Goal: Complete application form

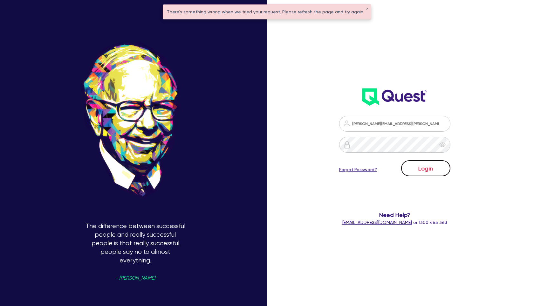
click at [436, 169] on button "Login" at bounding box center [425, 168] width 49 height 16
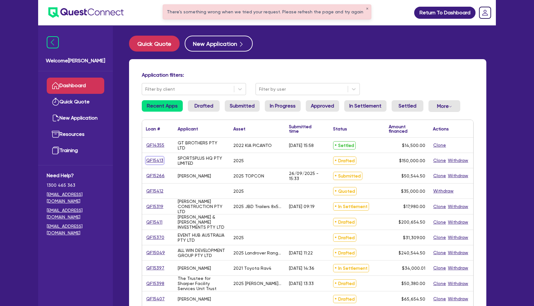
click at [150, 160] on link "QF15413" at bounding box center [155, 160] width 18 height 7
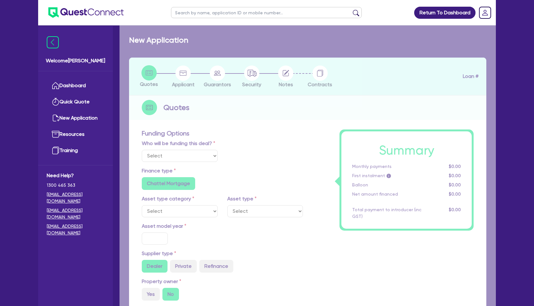
select select "Other"
select select "CARS_AND_LIGHT_TRUCKS"
type input "2025"
type input "150,000"
type input "5"
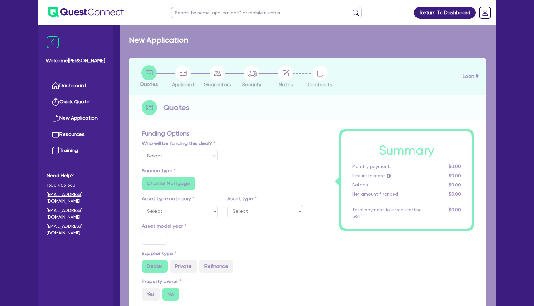
type input "7,500"
type input "17.95"
radio input "false"
select select "PASSENGER_VEHICLES"
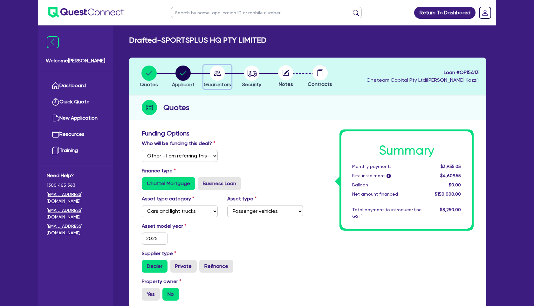
click at [217, 77] on circle "button" at bounding box center [217, 72] width 15 height 15
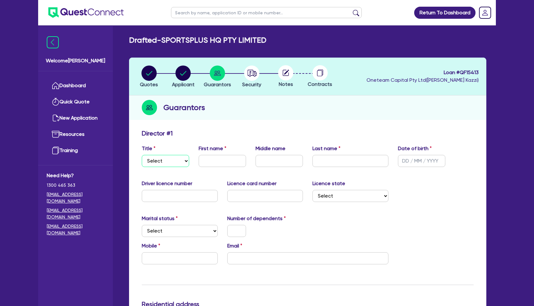
click at [179, 156] on select "Select Mr Mrs Ms Miss Dr" at bounding box center [165, 161] width 47 height 12
select select "MR"
click at [142, 155] on select "Select Mr Mrs Ms Miss Dr" at bounding box center [165, 161] width 47 height 12
click at [210, 161] on input "text" at bounding box center [222, 161] width 47 height 12
type input "[PERSON_NAME]"
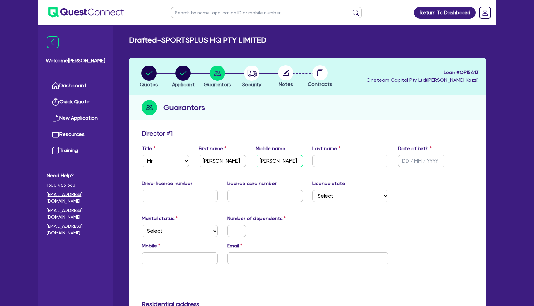
type input "[PERSON_NAME]"
type input "[DATE]"
click at [333, 194] on select "Select [GEOGRAPHIC_DATA] [GEOGRAPHIC_DATA] [GEOGRAPHIC_DATA] [GEOGRAPHIC_DATA] …" at bounding box center [350, 196] width 76 height 12
select select "[GEOGRAPHIC_DATA]"
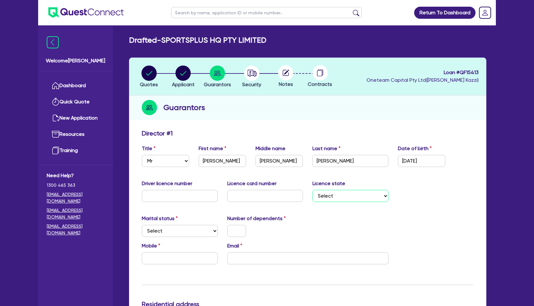
click at [312, 190] on select "Select [GEOGRAPHIC_DATA] [GEOGRAPHIC_DATA] [GEOGRAPHIC_DATA] [GEOGRAPHIC_DATA] …" at bounding box center [350, 196] width 76 height 12
click at [197, 228] on select "Select Single Married De Facto / Partner" at bounding box center [180, 231] width 76 height 12
select select "DE_FACTO"
click at [142, 225] on select "Select Single Married De Facto / Partner" at bounding box center [180, 231] width 76 height 12
drag, startPoint x: 238, startPoint y: 224, endPoint x: 238, endPoint y: 228, distance: 3.8
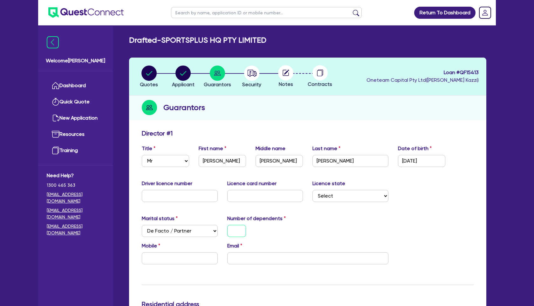
click at [238, 225] on input "text" at bounding box center [236, 231] width 19 height 12
click at [182, 258] on input "text" at bounding box center [180, 258] width 76 height 12
type input "1"
type input "0"
type input "1"
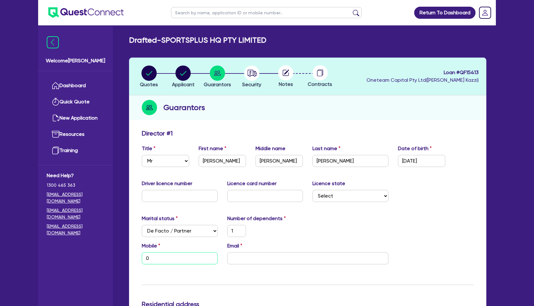
type input "04"
type input "1"
type input "040"
type input "1"
type input "0402"
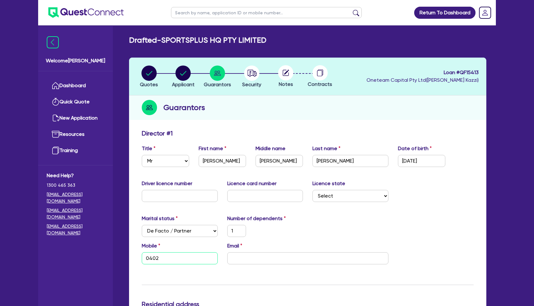
type input "1"
type input "0402 6"
type input "1"
type input "0402 63"
type input "1"
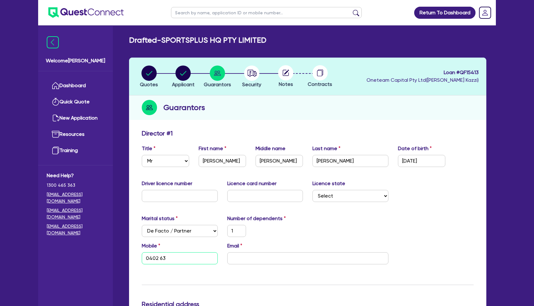
type input "0402 632"
type input "1"
type input "0402 632 1"
type input "1"
type input "0402 632 14"
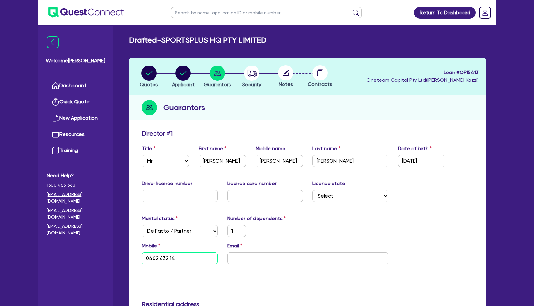
type input "1"
type input "0402 632 141"
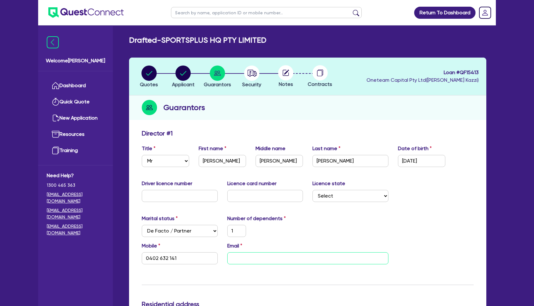
click at [265, 258] on input "email" at bounding box center [307, 258] width 161 height 12
type input "1"
type input "0402 632 141"
type input "w"
type input "1"
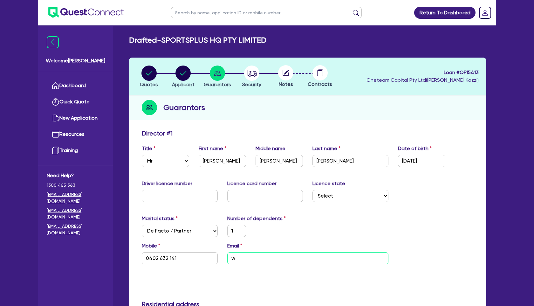
type input "0402 632 141"
type input "wi"
type input "1"
type input "0402 632 141"
type input "wil"
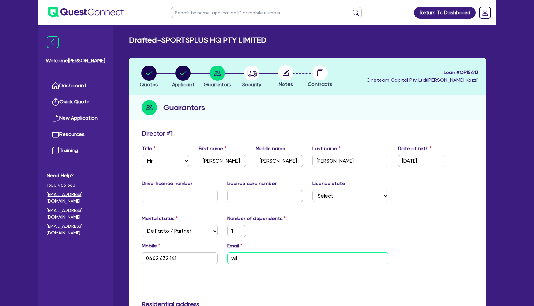
type input "1"
type input "0402 632 141"
type input "will"
type input "1"
type input "0402 632 141"
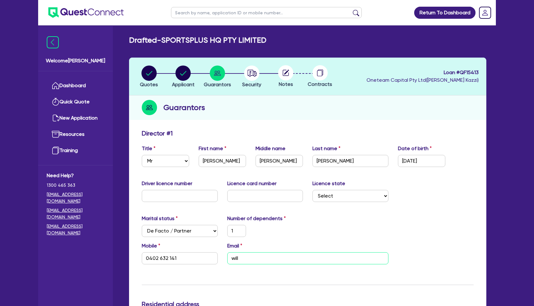
type input "willw"
type input "1"
type input "0402 632 141"
type input "willw@"
type input "1"
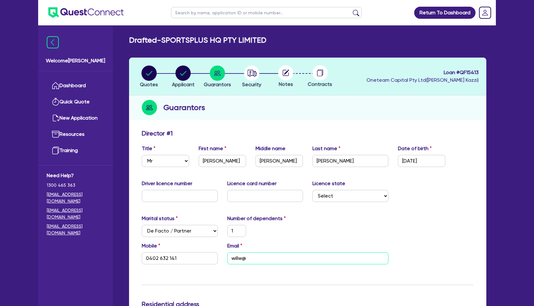
type input "0402 632 141"
type input "willw@s"
type input "1"
type input "0402 632 141"
type input "willw@se"
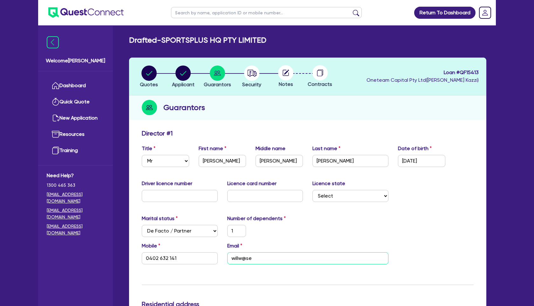
type input "1"
type input "0402 632 141"
type input "willw@sen"
type input "1"
type input "0402 632 141"
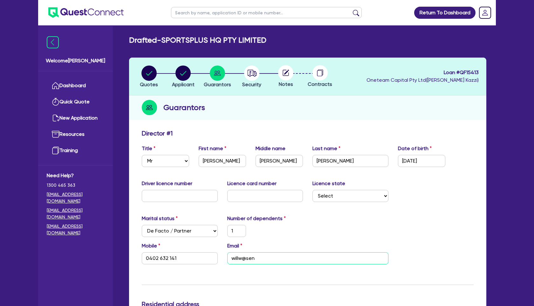
type input "willw@send"
type input "1"
type input "0402 632 141"
type input "willw@sendi"
type input "1"
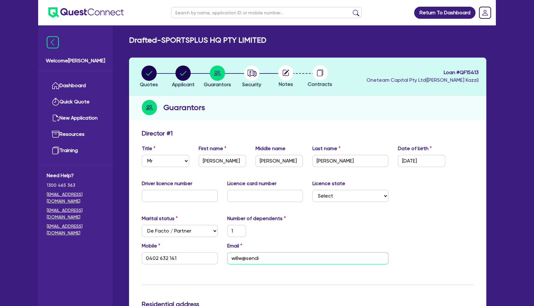
type input "0402 632 141"
type input "willw@sendit"
type input "1"
type input "0402 632 141"
type input "willw@sendit."
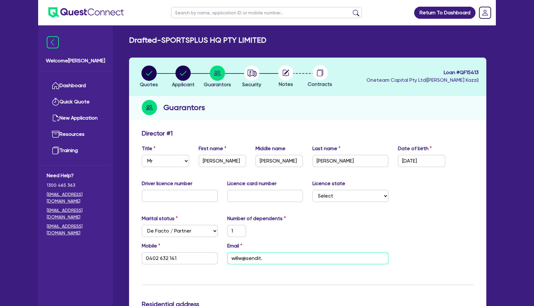
type input "1"
type input "0402 632 141"
type input "willw@sendit.s"
type input "1"
type input "0402 632 141"
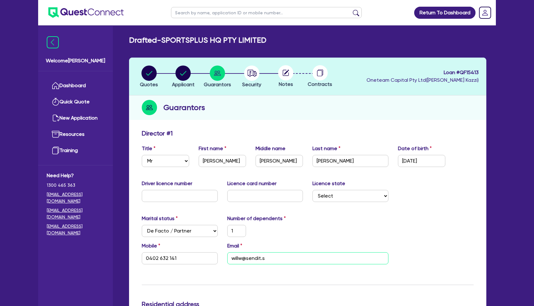
type input "[EMAIL_ADDRESS][DOMAIN_NAME]"
type input "1"
type input "0402 632 141"
type input "[EMAIL_ADDRESS]"
type input "1"
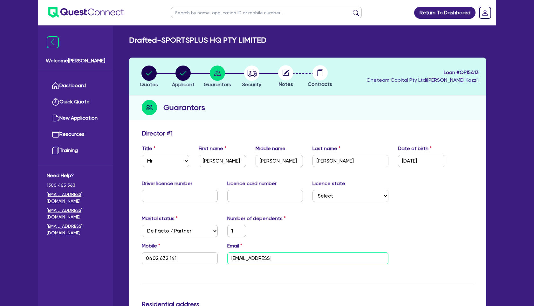
type input "0402 632 141"
type input "willw@sendit.soci"
type input "1"
type input "0402 632 141"
type input "[EMAIL_ADDRESS][PERSON_NAME]"
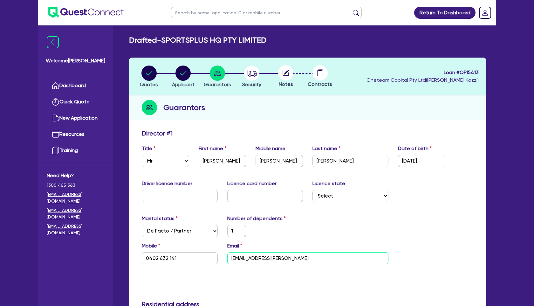
type input "1"
type input "0402 632 141"
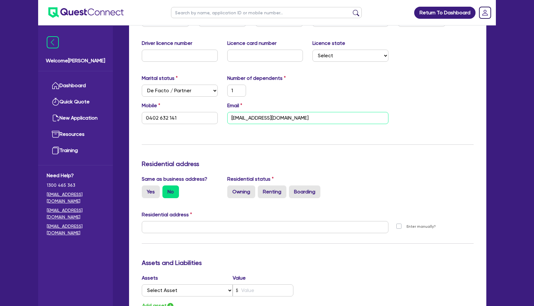
scroll to position [140, 0]
type input "[EMAIL_ADDRESS][DOMAIN_NAME]"
click at [272, 194] on label "Renting" at bounding box center [272, 191] width 29 height 13
click at [262, 189] on input "Renting" at bounding box center [260, 187] width 4 height 4
radio input "true"
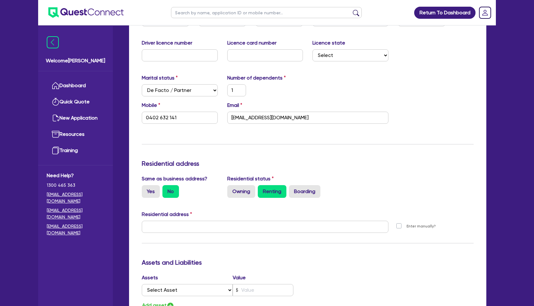
type input "1"
type input "0402 632 141"
click at [186, 228] on input "text" at bounding box center [265, 227] width 247 height 12
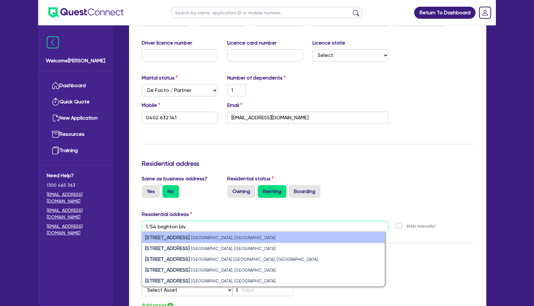
type input "1/54 brighton blv"
click at [194, 236] on small "[GEOGRAPHIC_DATA], [GEOGRAPHIC_DATA]" at bounding box center [233, 237] width 85 height 5
type input "1"
type input "0402 632 141"
type input "[STREET_ADDRESS]"
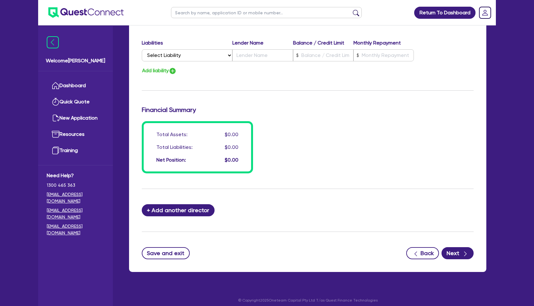
scroll to position [431, 0]
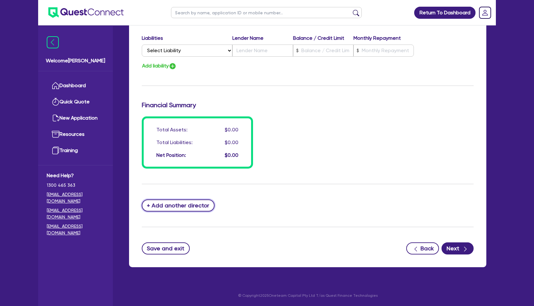
click at [193, 208] on button "+ Add another director" at bounding box center [178, 205] width 73 height 12
type input "1"
type input "0402632141"
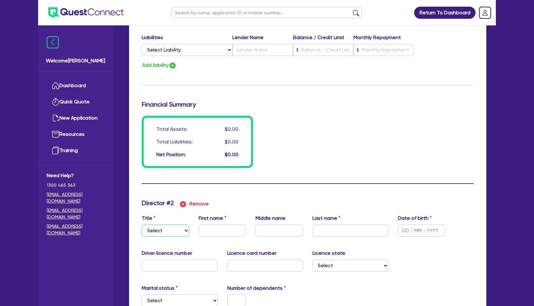
click at [169, 228] on select "Select Mr Mrs Ms Miss Dr" at bounding box center [165, 230] width 47 height 12
select select "MR"
click at [142, 224] on select "Select Mr Mrs Ms Miss Dr" at bounding box center [165, 230] width 47 height 12
type input "1"
type input "0402632141"
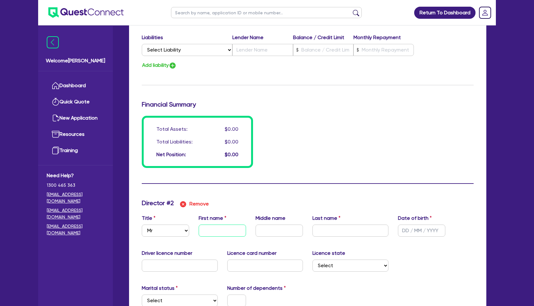
click at [214, 232] on input "text" at bounding box center [222, 230] width 47 height 12
type input "1"
type input "0402632141"
type input "M"
type input "1"
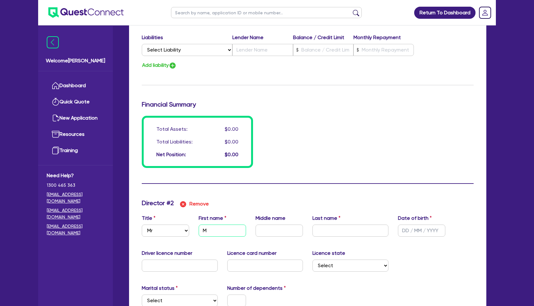
type input "0402632141"
type input "Mi"
type input "1"
type input "0402632141"
type input "Mic"
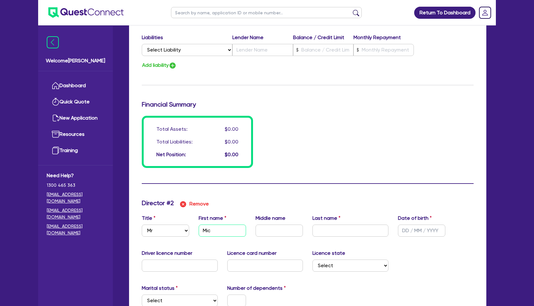
type input "1"
type input "0402632141"
type input "Mich"
type input "1"
type input "0402632141"
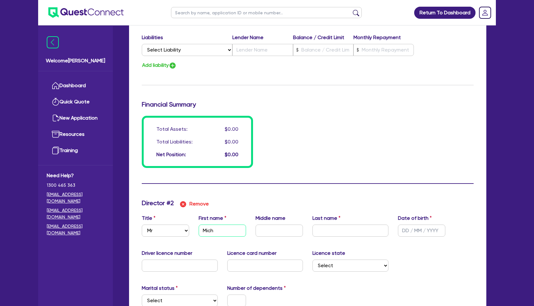
type input "Micha"
type input "1"
type input "0402632141"
type input "Michae"
type input "1"
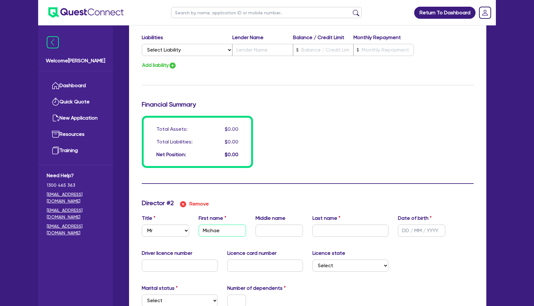
type input "0402632141"
type input "[PERSON_NAME]"
type input "1"
type input "0402632141"
type input "C"
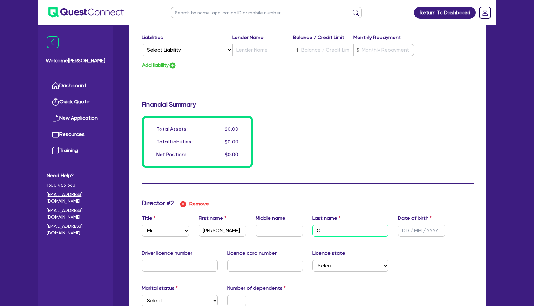
type input "1"
type input "0402632141"
type input "Ca"
type input "1"
type input "0402632141"
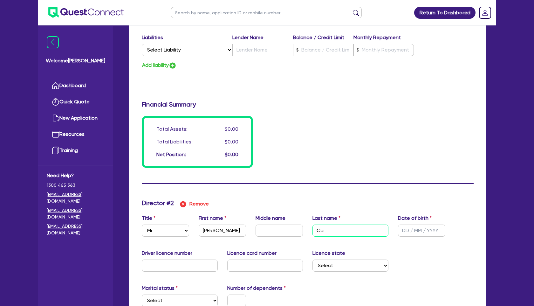
type input "Can"
type input "1"
type input "0402632141"
type input "Canc"
type input "1"
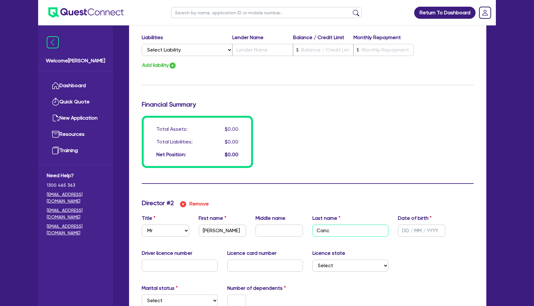
type input "0402632141"
type input "Cancy"
type input "1"
type input "0402632141"
type input "0 / /"
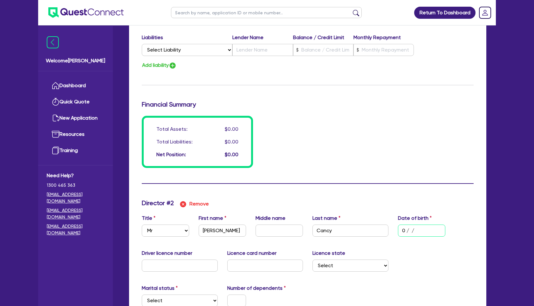
type input "1"
type input "0402632141"
type input "01/ /"
type input "1"
type input "0402632141"
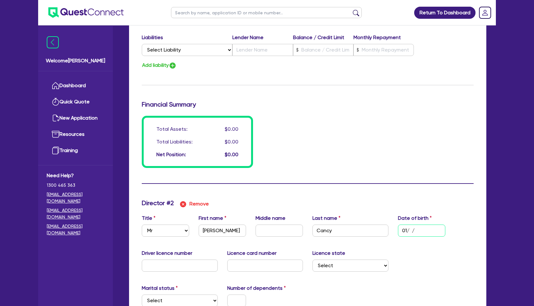
type input "01/0 /"
type input "1"
type input "0402632141"
type input "01/01/"
type input "1"
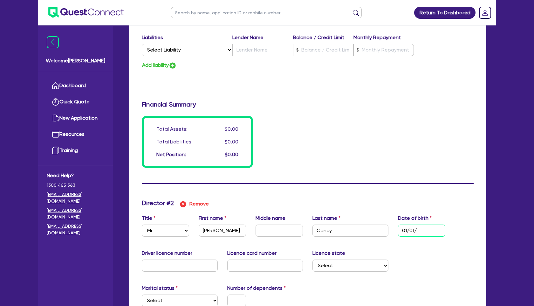
type input "0402632141"
type input "01/01/1"
type input "1"
type input "0402632141"
type input "[DATE]"
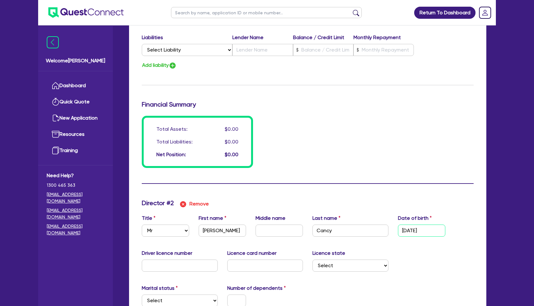
type input "1"
type input "0402632141"
type input "01/01/199"
type input "1"
type input "0402632141"
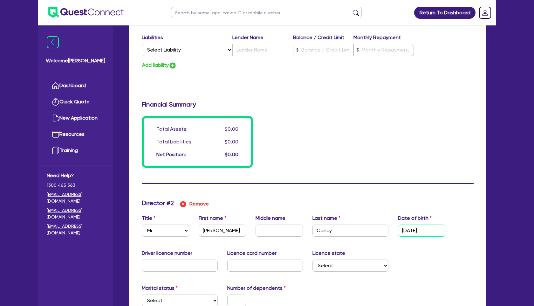
type input "[DATE]"
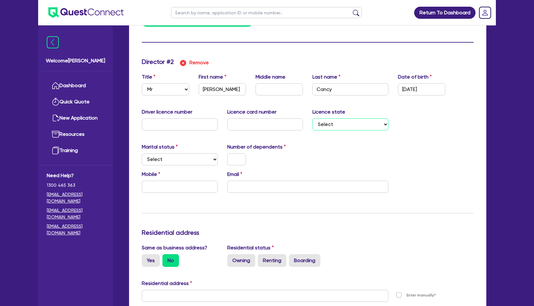
scroll to position [574, 0]
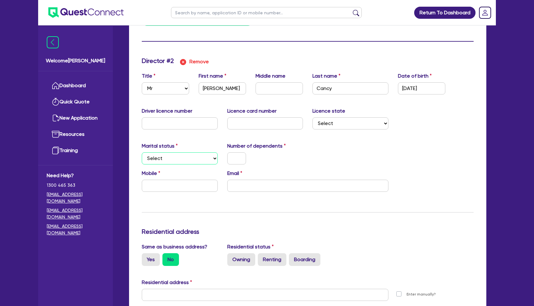
click at [197, 159] on select "Select Single Married De Facto / Partner" at bounding box center [180, 158] width 76 height 12
select select "MARRIED"
click at [142, 152] on select "Select Single Married De Facto / Partner" at bounding box center [180, 158] width 76 height 12
type input "1"
type input "0402632141"
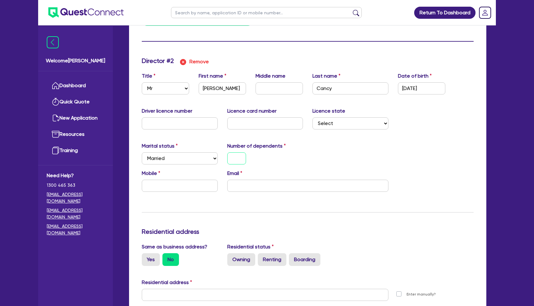
click at [241, 160] on input "text" at bounding box center [236, 158] width 19 height 12
type input "1"
type input "0402632141"
type input "1"
click at [170, 183] on input "text" at bounding box center [180, 186] width 76 height 12
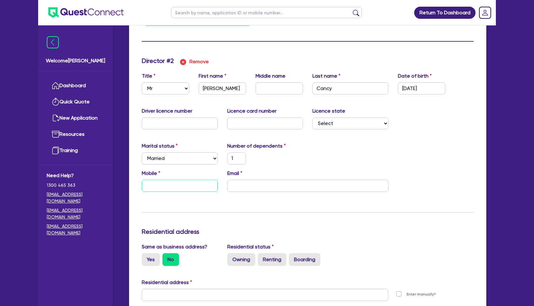
type input "1"
type input "0402632141"
type input "1"
type input "0"
type input "1"
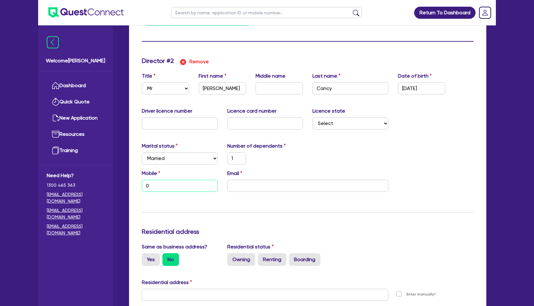
type input "0402632141"
type input "1"
type input "04"
type input "1"
type input "0402632141"
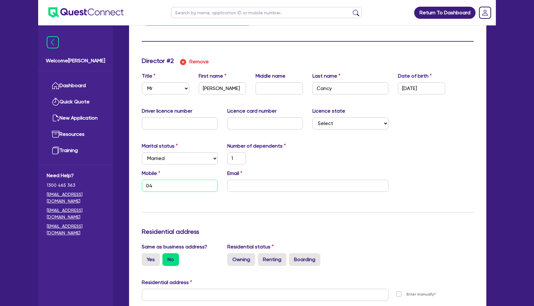
type input "1"
type input "042"
type input "1"
type input "0402632141"
type input "1"
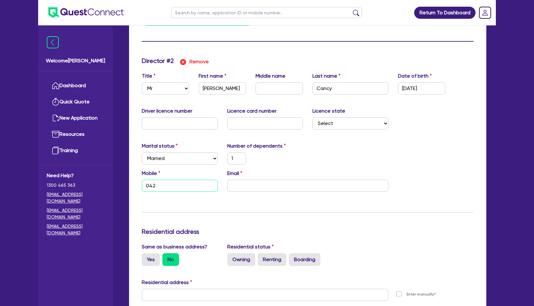
type input "0429"
type input "1"
type input "0402632141"
type input "1"
type input "0429 6"
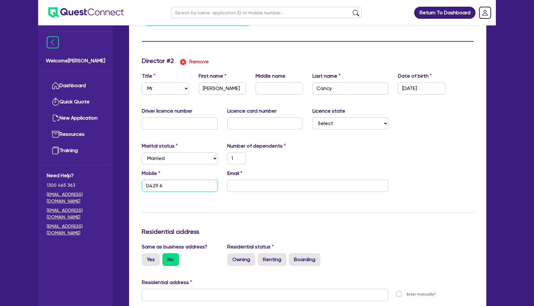
type input "1"
type input "0402632141"
type input "1"
type input "0429 60"
type input "1"
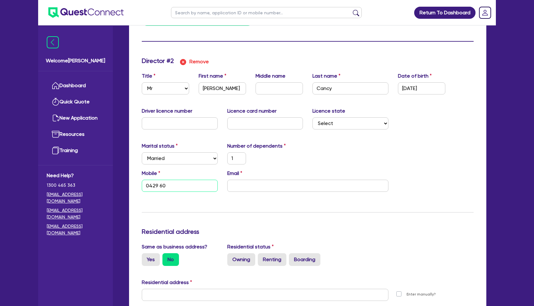
type input "0402632141"
type input "1"
type input "0429 602"
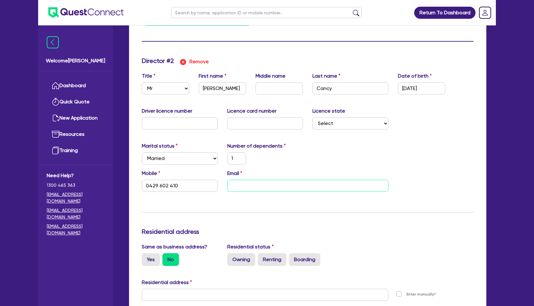
click at [241, 187] on input "email" at bounding box center [307, 186] width 161 height 12
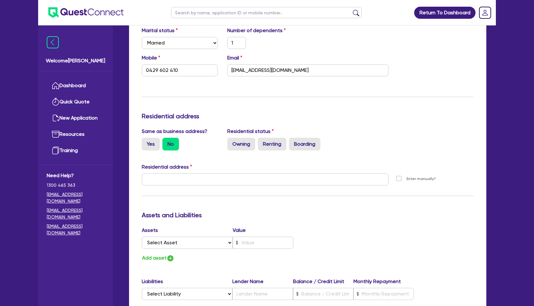
scroll to position [691, 0]
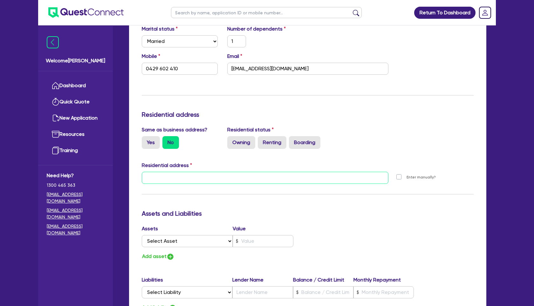
click at [232, 180] on input "text" at bounding box center [265, 178] width 247 height 12
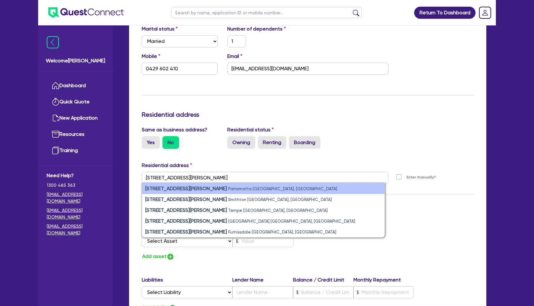
click at [228, 186] on small "Parramatta [GEOGRAPHIC_DATA], [GEOGRAPHIC_DATA]" at bounding box center [282, 188] width 109 height 5
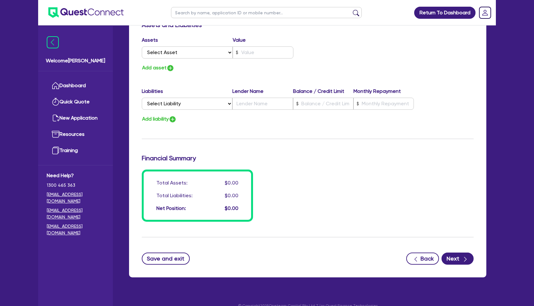
scroll to position [889, 0]
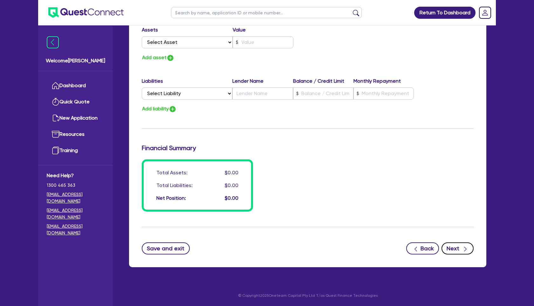
click at [450, 246] on button "Next" at bounding box center [457, 248] width 32 height 12
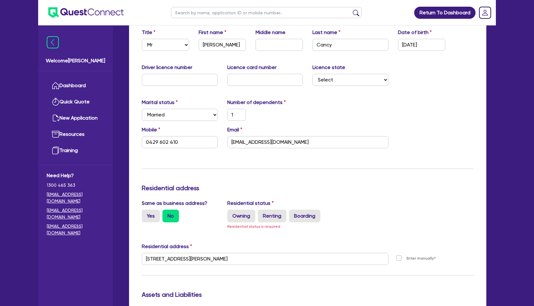
scroll to position [619, 0]
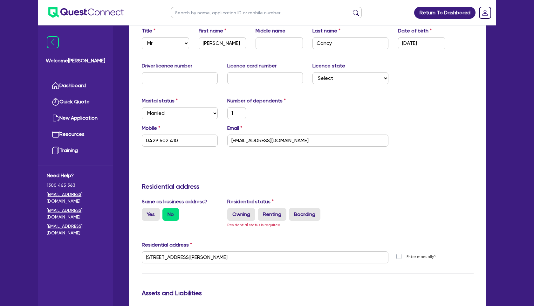
drag, startPoint x: 245, startPoint y: 212, endPoint x: 257, endPoint y: 205, distance: 14.2
click at [246, 211] on label "Owning" at bounding box center [241, 214] width 28 height 13
click at [242, 216] on label "Owning" at bounding box center [241, 214] width 28 height 13
click at [231, 212] on input "Owning" at bounding box center [229, 210] width 4 height 4
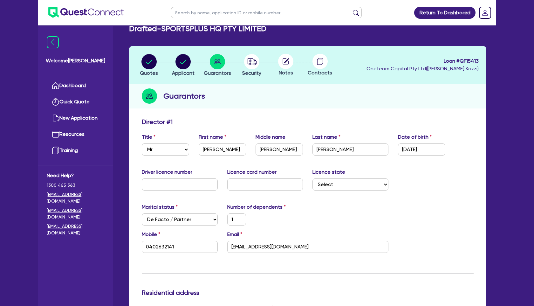
scroll to position [0, 0]
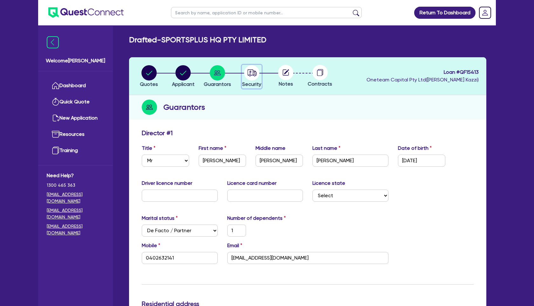
click at [252, 74] on circle "button" at bounding box center [251, 72] width 15 height 15
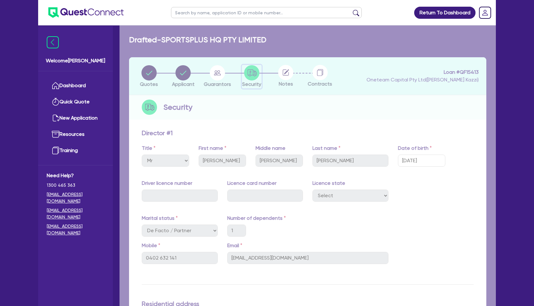
scroll to position [1, 0]
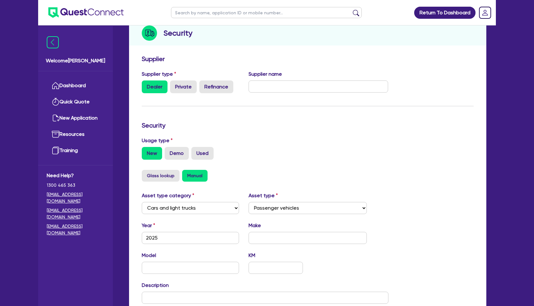
scroll to position [82, 0]
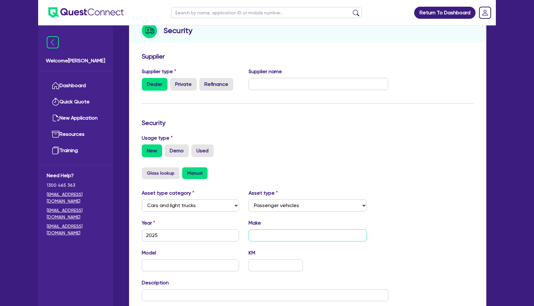
click at [279, 232] on input "text" at bounding box center [308, 235] width 119 height 12
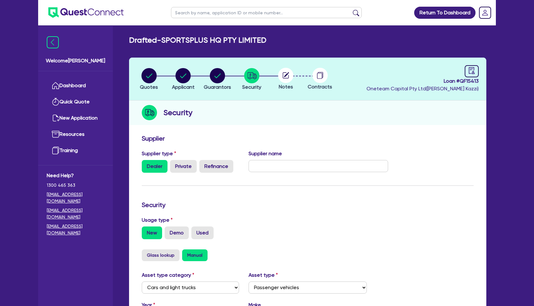
click at [286, 77] on circle at bounding box center [285, 75] width 15 height 15
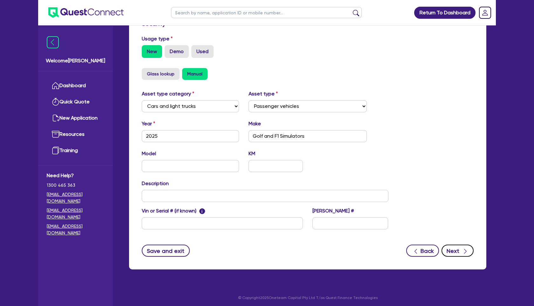
click at [458, 247] on button "Next" at bounding box center [457, 250] width 32 height 12
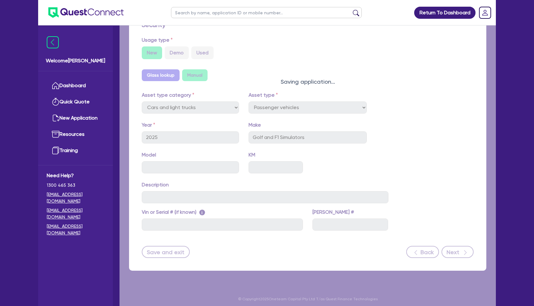
scroll to position [182, 0]
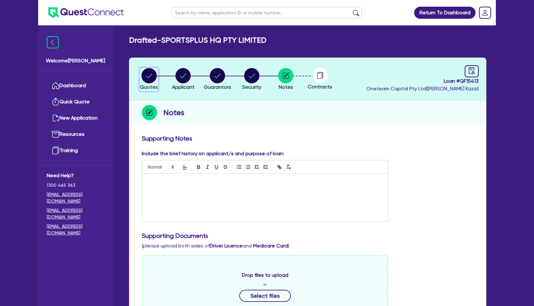
click at [147, 77] on icon "button" at bounding box center [149, 75] width 6 height 4
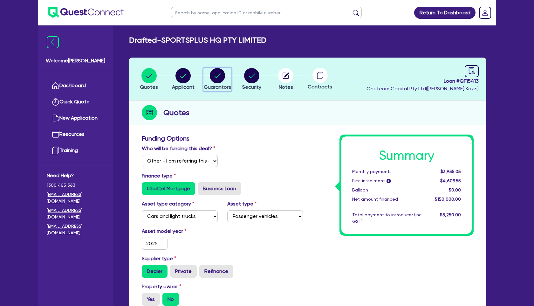
click at [222, 78] on circle "button" at bounding box center [217, 75] width 15 height 15
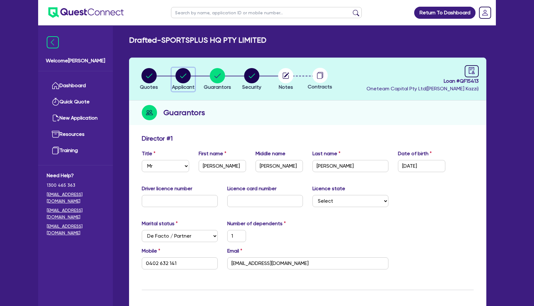
drag, startPoint x: 182, startPoint y: 78, endPoint x: 190, endPoint y: 85, distance: 10.4
click at [182, 78] on circle "button" at bounding box center [182, 75] width 15 height 15
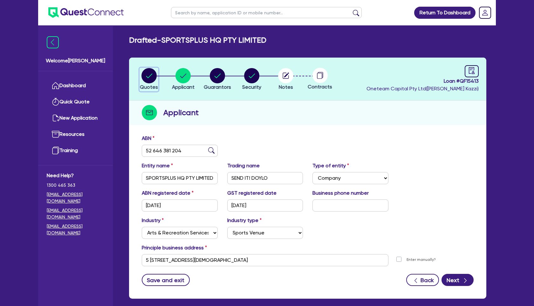
click at [145, 72] on circle "button" at bounding box center [148, 75] width 15 height 15
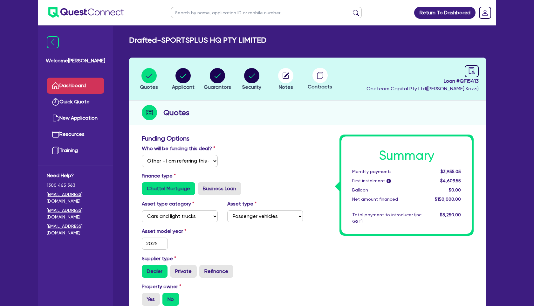
click at [70, 85] on link "Dashboard" at bounding box center [76, 86] width 58 height 16
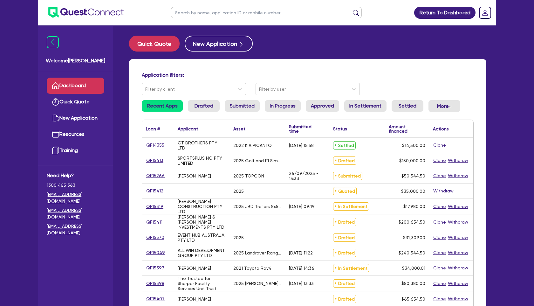
click at [218, 16] on input "text" at bounding box center [266, 12] width 191 height 11
click at [351, 10] on button "submit" at bounding box center [356, 14] width 10 height 9
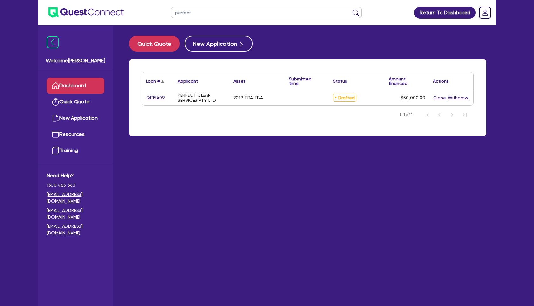
scroll to position [1, 0]
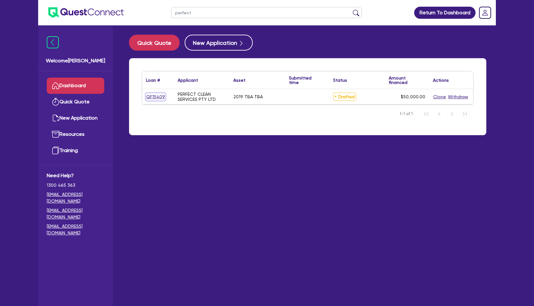
click at [156, 96] on link "QF15409" at bounding box center [155, 96] width 19 height 7
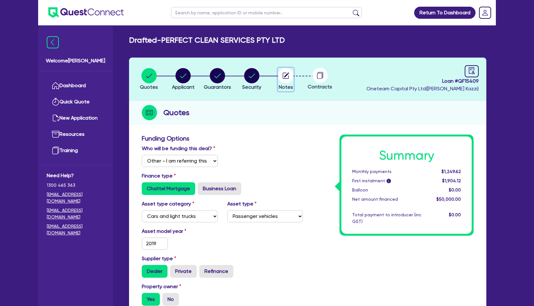
click at [291, 73] on circle "button" at bounding box center [285, 75] width 15 height 15
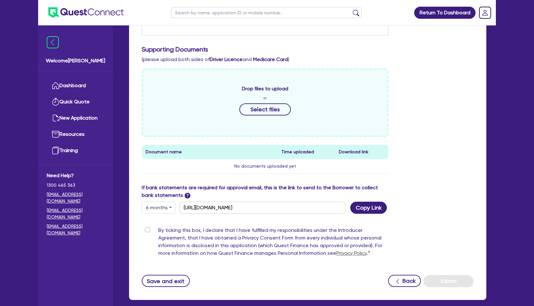
scroll to position [194, 0]
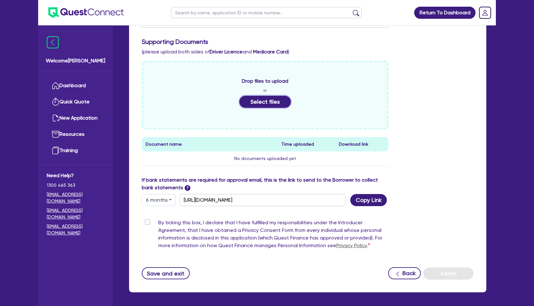
click at [279, 102] on button "Select files" at bounding box center [264, 102] width 51 height 12
